Goal: Transaction & Acquisition: Register for event/course

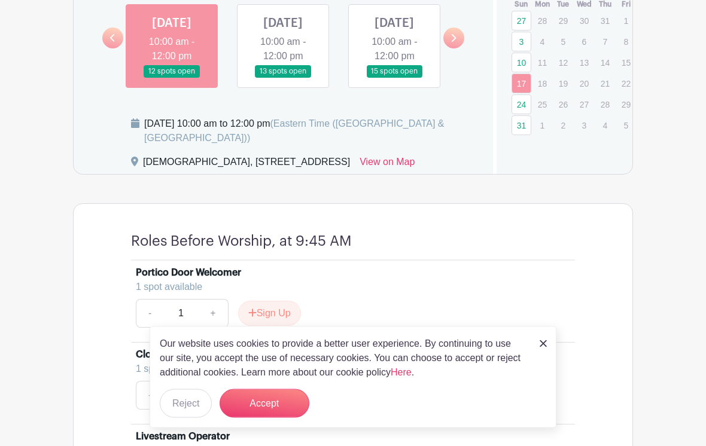
scroll to position [801, 0]
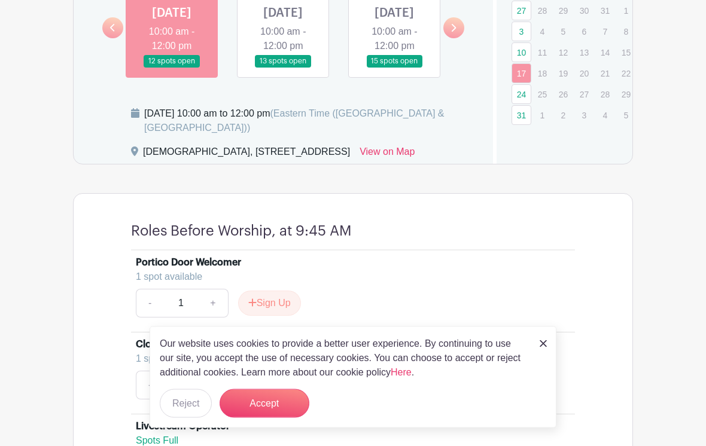
click at [252, 418] on button "Accept" at bounding box center [265, 403] width 90 height 29
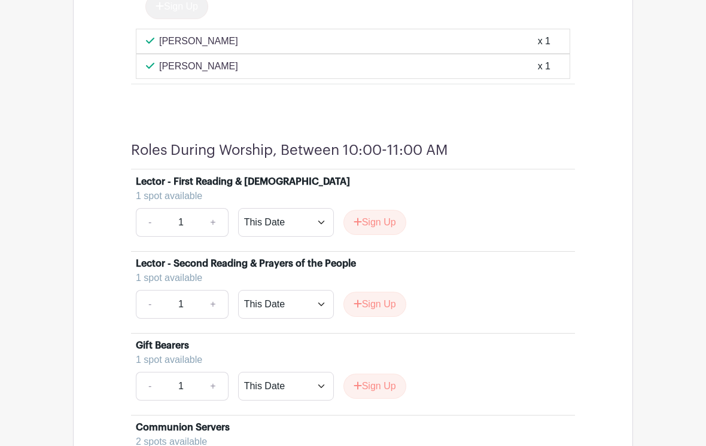
scroll to position [1435, 0]
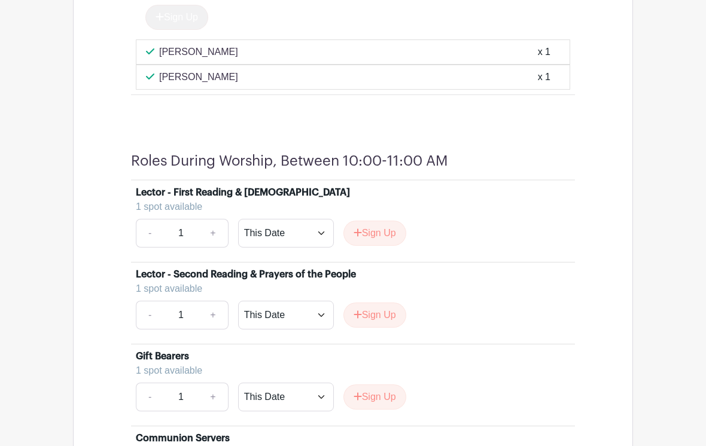
click at [372, 243] on button "Sign Up" at bounding box center [374, 233] width 63 height 25
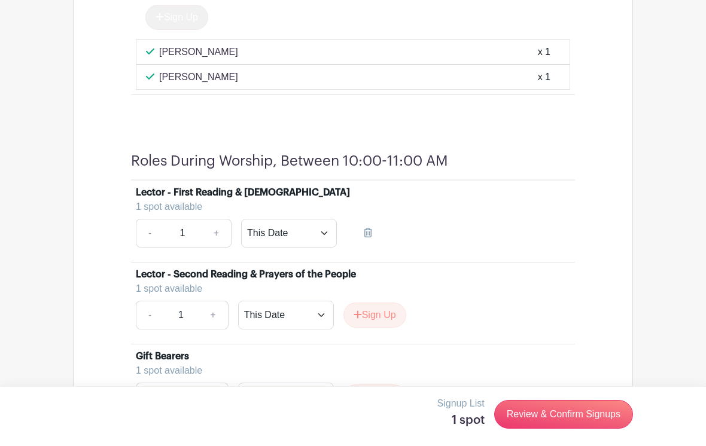
click at [562, 429] on link "Review & Confirm Signups" at bounding box center [563, 414] width 139 height 29
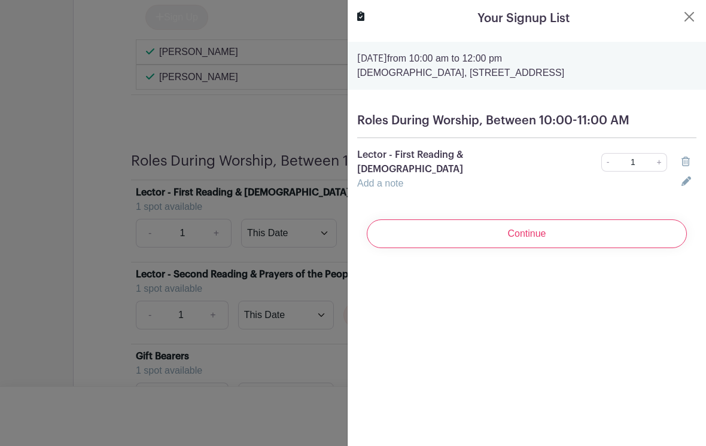
click at [537, 224] on input "Continue" at bounding box center [527, 234] width 320 height 29
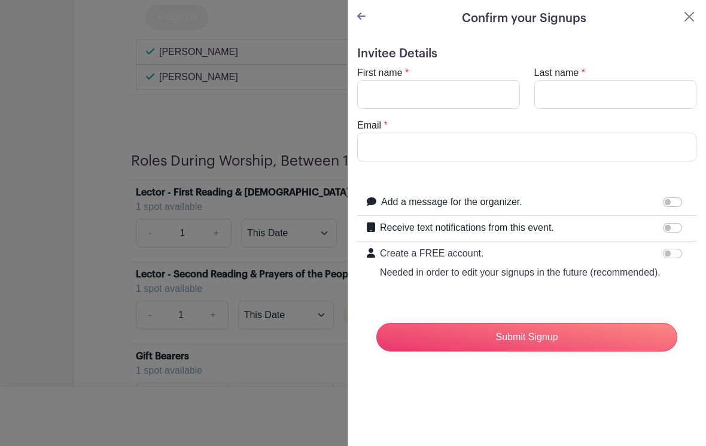
click at [680, 22] on div "Confirm your Signups" at bounding box center [526, 19] width 339 height 18
click at [685, 14] on button "Close" at bounding box center [689, 17] width 14 height 14
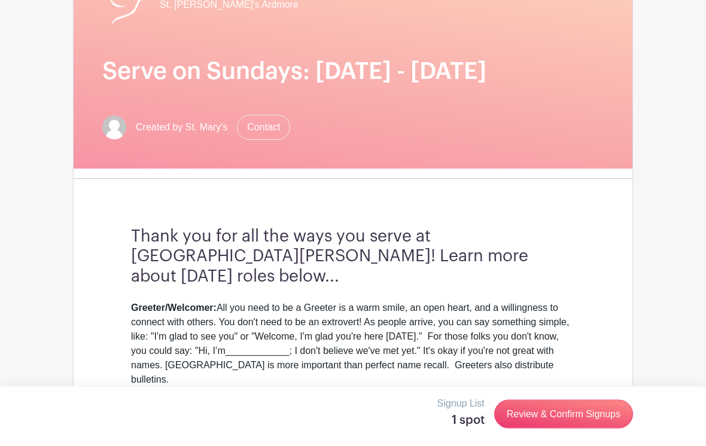
scroll to position [0, 0]
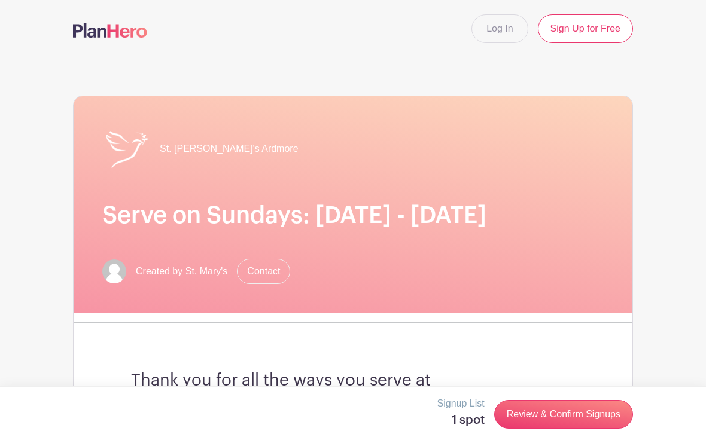
click at [504, 22] on link "Log In" at bounding box center [499, 28] width 56 height 29
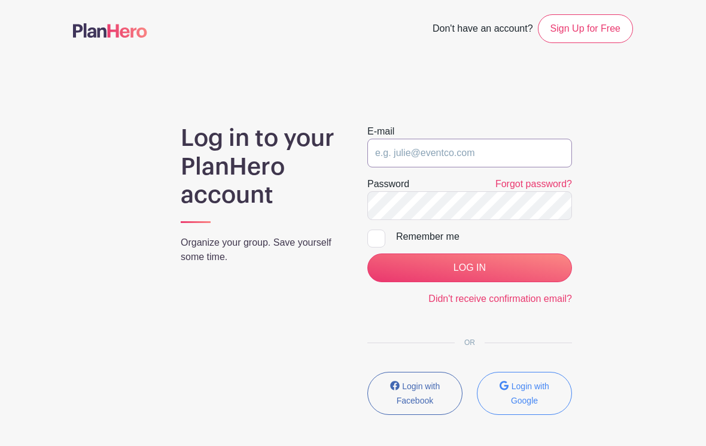
click at [476, 158] on input "email" at bounding box center [469, 153] width 205 height 29
type input "[EMAIL_ADDRESS][DOMAIN_NAME]"
click at [472, 272] on input "LOG IN" at bounding box center [469, 268] width 205 height 29
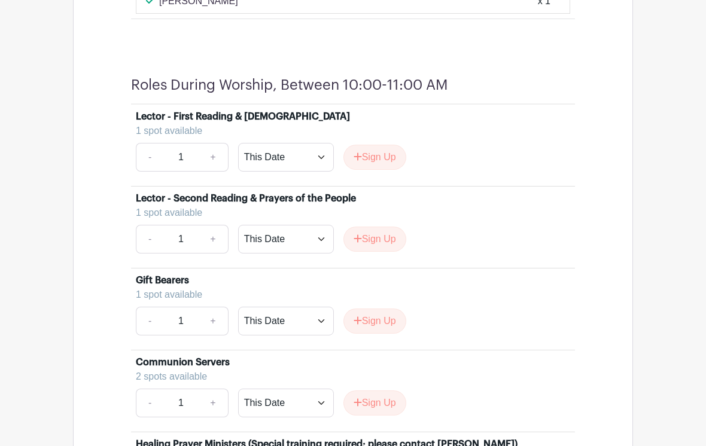
scroll to position [1497, 0]
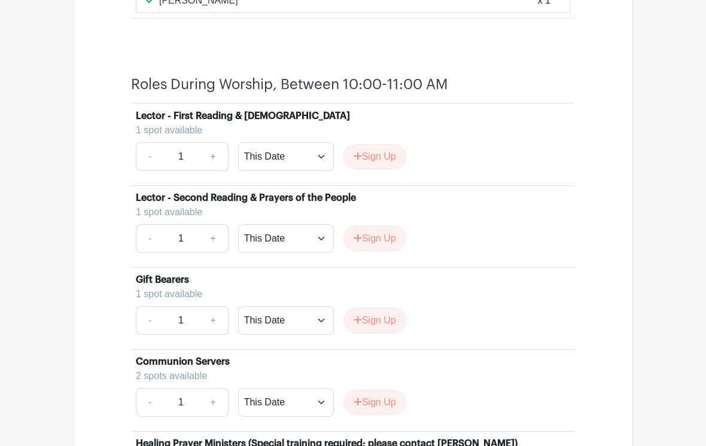
click at [376, 166] on button "Sign Up" at bounding box center [374, 156] width 63 height 25
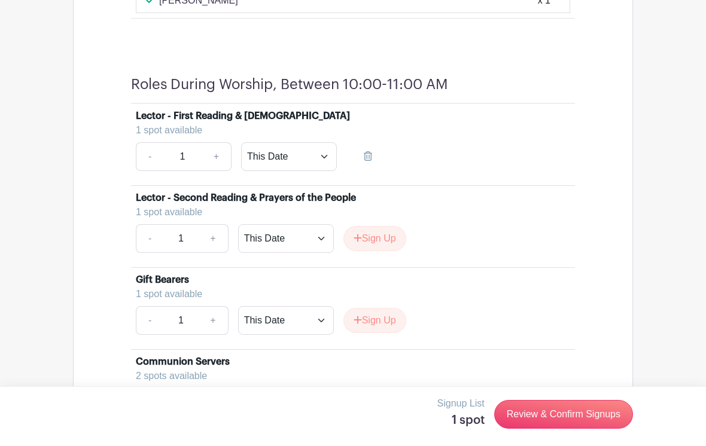
click at [555, 417] on link "Review & Confirm Signups" at bounding box center [563, 414] width 139 height 29
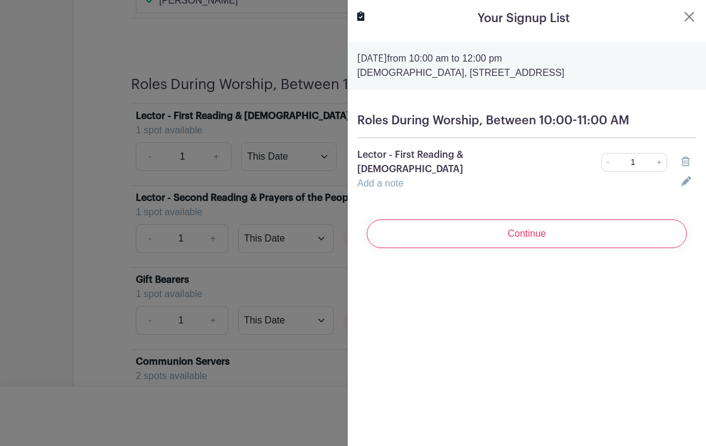
click at [532, 220] on input "Continue" at bounding box center [527, 234] width 320 height 29
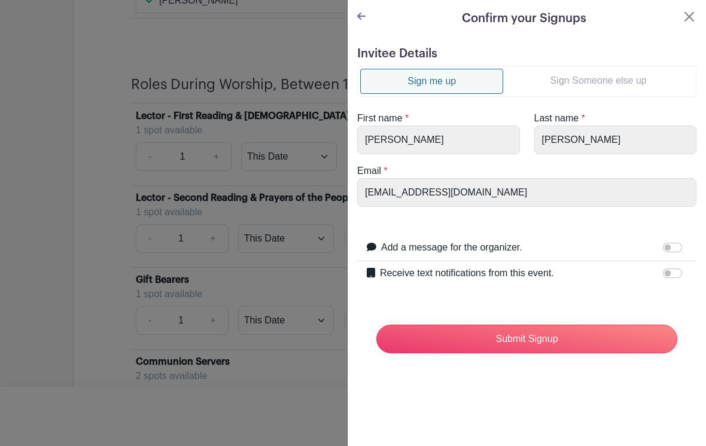
click at [528, 343] on input "Submit Signup" at bounding box center [526, 339] width 301 height 29
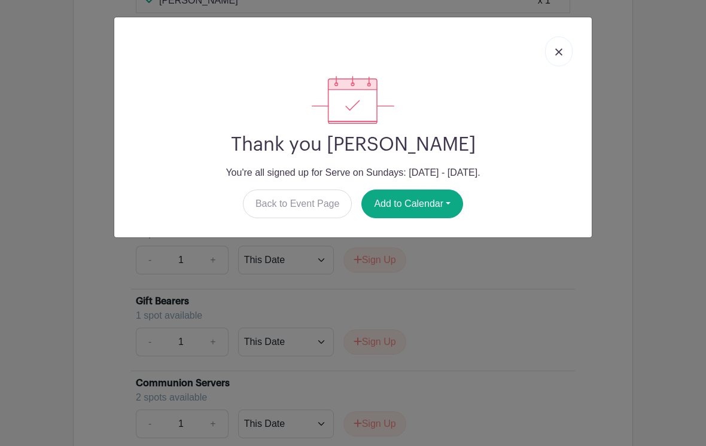
click at [562, 49] on img at bounding box center [558, 51] width 7 height 7
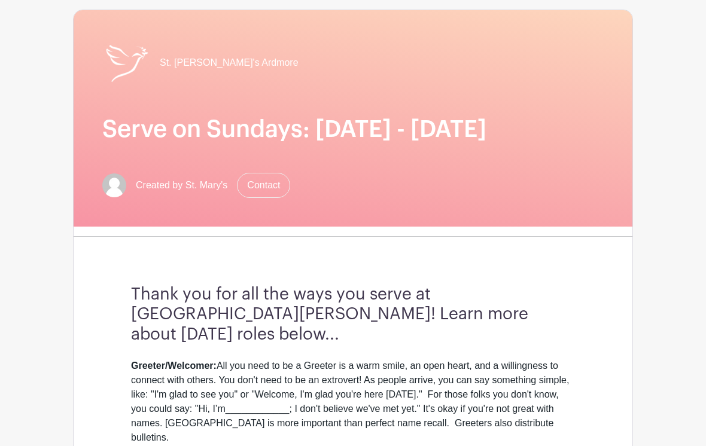
scroll to position [0, 0]
